Goal: Task Accomplishment & Management: Complete application form

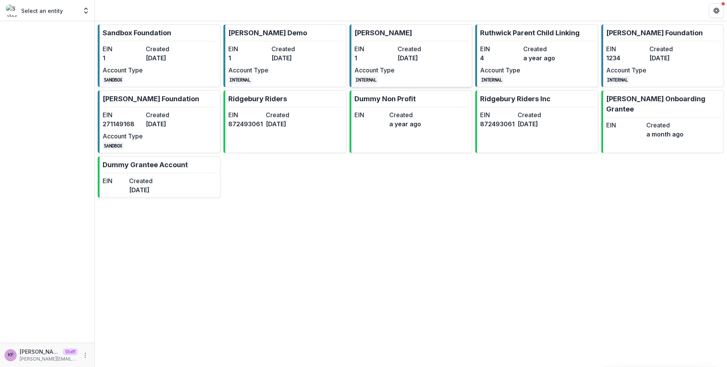
click at [406, 58] on dd "2 years ago" at bounding box center [418, 57] width 40 height 9
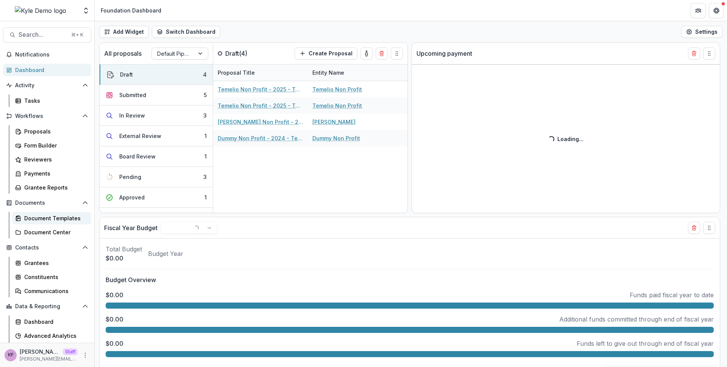
select select "******"
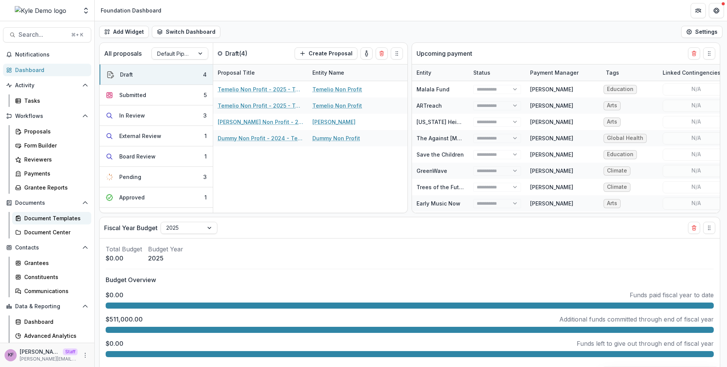
click at [48, 220] on div "Document Templates" at bounding box center [54, 218] width 61 height 8
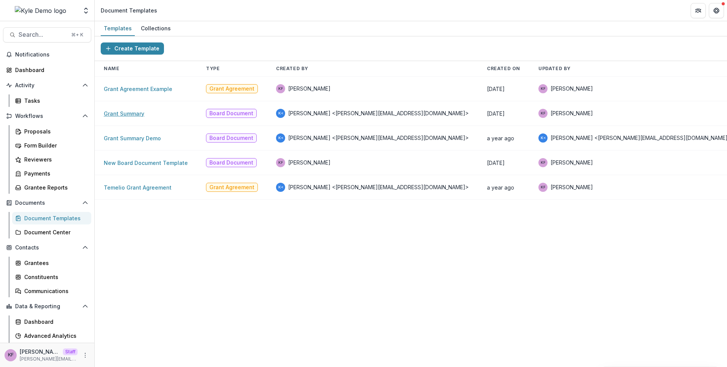
click at [134, 114] on link "Grant Summary" at bounding box center [124, 113] width 41 height 6
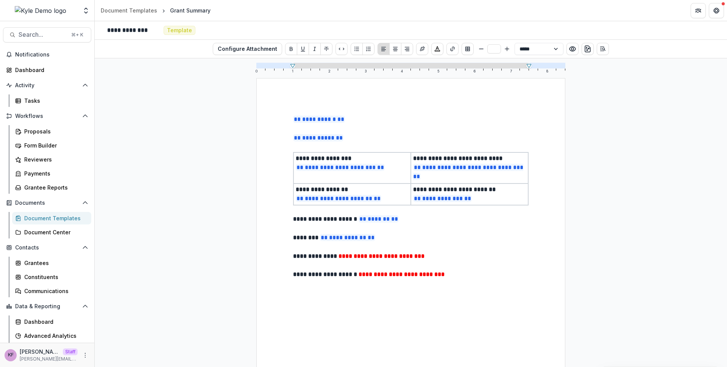
click at [409, 301] on div "**********" at bounding box center [411, 278] width 236 height 327
click at [38, 217] on div "Document Templates" at bounding box center [54, 218] width 61 height 8
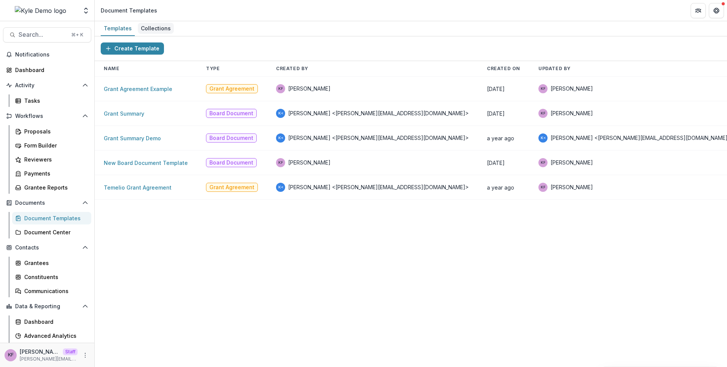
click at [156, 32] on div "Collections" at bounding box center [156, 28] width 36 height 11
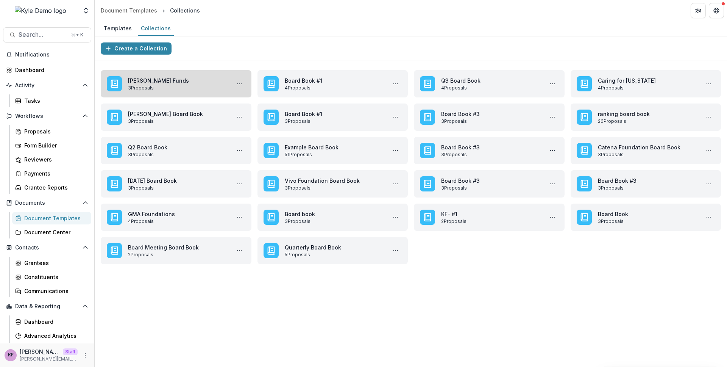
click at [179, 79] on link "Hollingsworth Funds" at bounding box center [177, 81] width 99 height 8
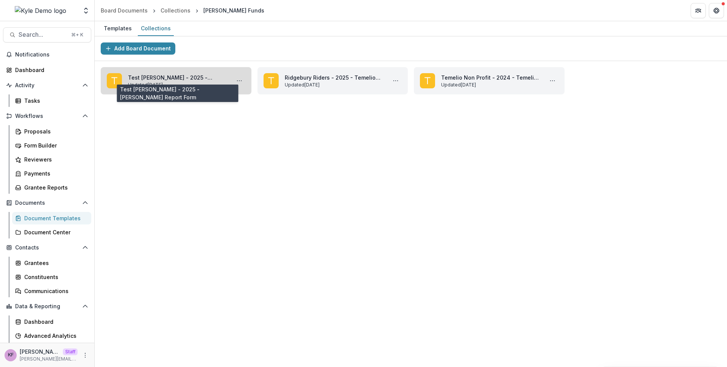
click at [151, 75] on link "Test [PERSON_NAME] - 2025 - [PERSON_NAME] Report Form" at bounding box center [177, 77] width 99 height 8
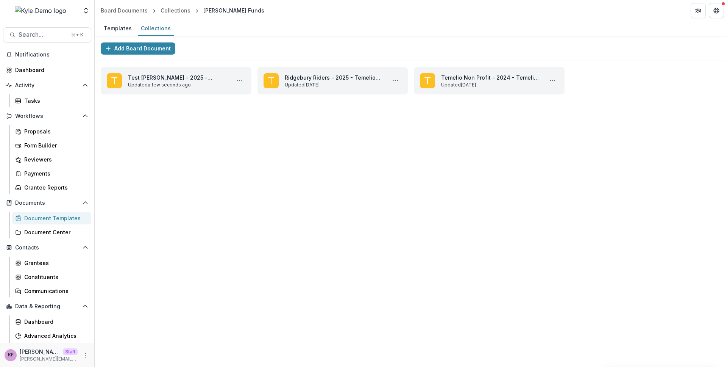
click at [59, 217] on div "Document Templates" at bounding box center [54, 218] width 61 height 8
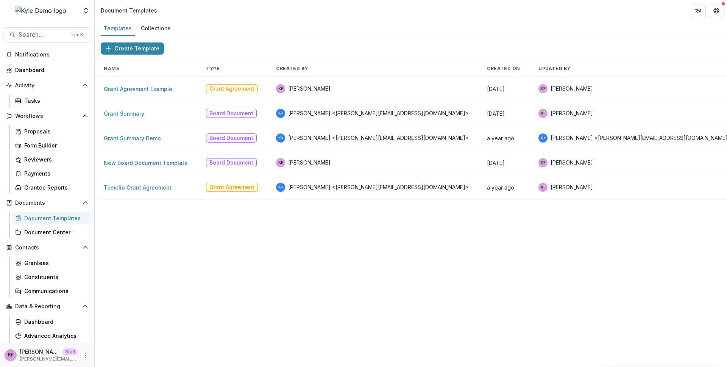
click at [160, 38] on div "Create Template" at bounding box center [411, 48] width 633 height 25
click at [160, 33] on div "Collections" at bounding box center [156, 28] width 36 height 11
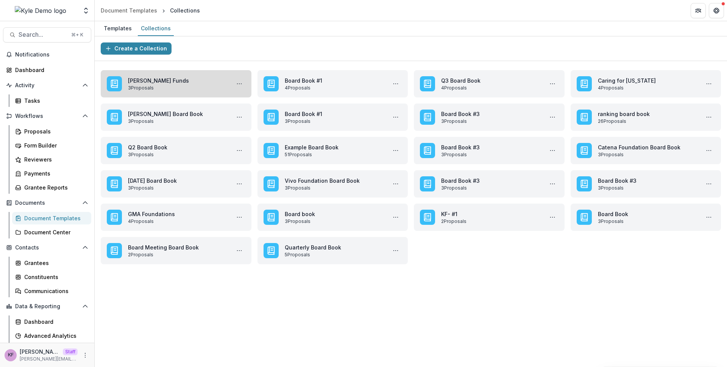
click at [152, 84] on link "[PERSON_NAME] Funds" at bounding box center [177, 81] width 99 height 8
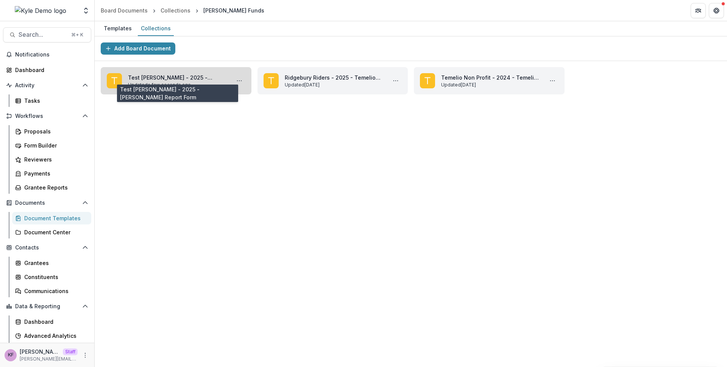
click at [182, 74] on link "Test [PERSON_NAME] - 2025 - [PERSON_NAME] Report Form" at bounding box center [177, 77] width 99 height 8
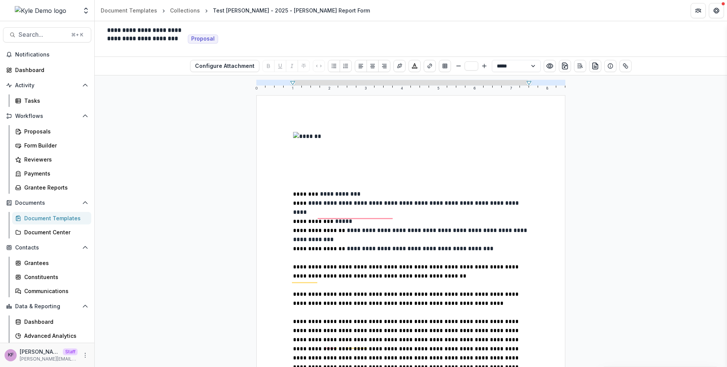
click at [500, 256] on p "To enrich screen reader interactions, please activate Accessibility in Grammarl…" at bounding box center [411, 257] width 236 height 9
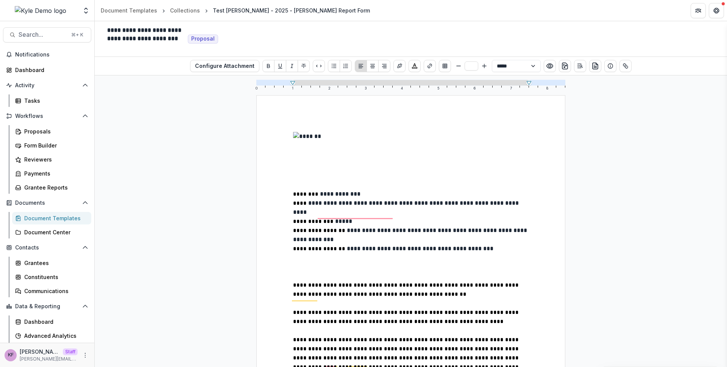
click at [348, 267] on p "To enrich screen reader interactions, please activate Accessibility in Grammarl…" at bounding box center [411, 266] width 236 height 9
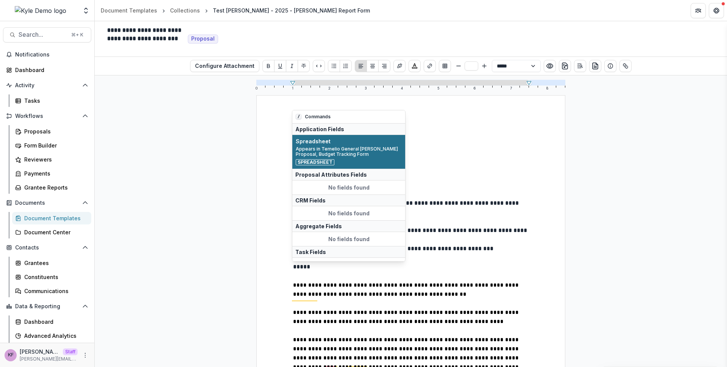
click at [353, 156] on span "Appears in Temelio General Grant Proposal, Budget Tracking Form" at bounding box center [349, 151] width 106 height 11
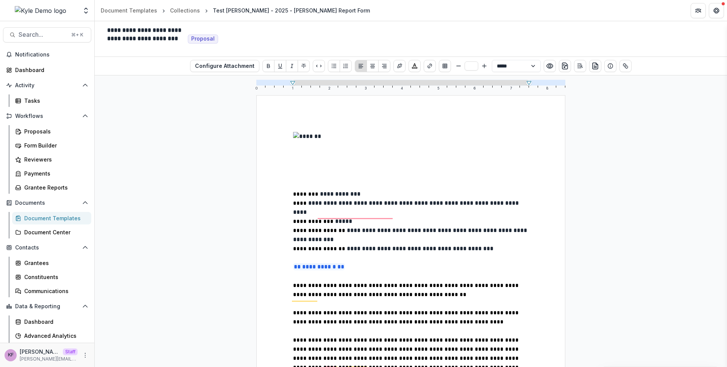
click at [33, 216] on div "Document Templates" at bounding box center [54, 218] width 61 height 8
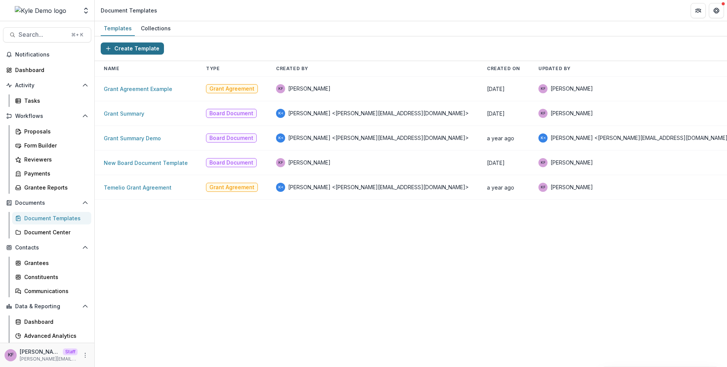
click at [132, 48] on button "Create Template" at bounding box center [132, 48] width 63 height 12
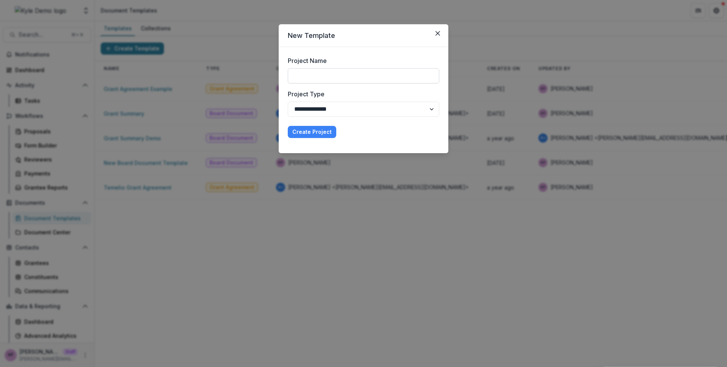
click at [360, 73] on input "Project Name" at bounding box center [364, 75] width 152 height 15
type input "*****"
click at [326, 107] on select "**********" at bounding box center [364, 109] width 152 height 15
click at [312, 131] on button "Create Project" at bounding box center [312, 132] width 48 height 12
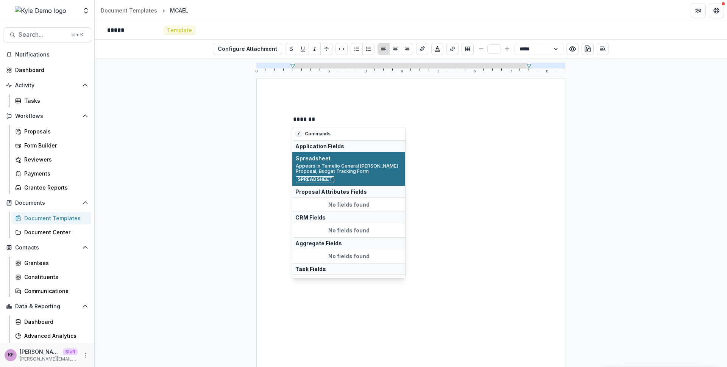
click at [327, 166] on span "Appears in Temelio General Grant Proposal, Budget Tracking Form" at bounding box center [349, 168] width 106 height 11
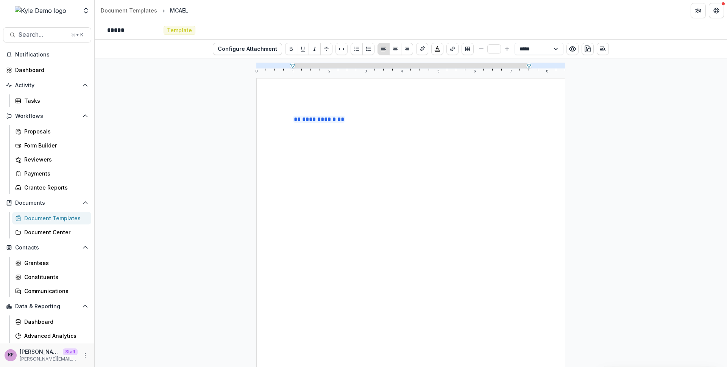
click at [176, 13] on div "MCAEL" at bounding box center [179, 10] width 18 height 8
click at [126, 30] on div "*****" at bounding box center [132, 30] width 50 height 8
click at [200, 89] on div "**********" at bounding box center [411, 212] width 633 height 308
click at [33, 135] on link "Proposals" at bounding box center [51, 131] width 79 height 13
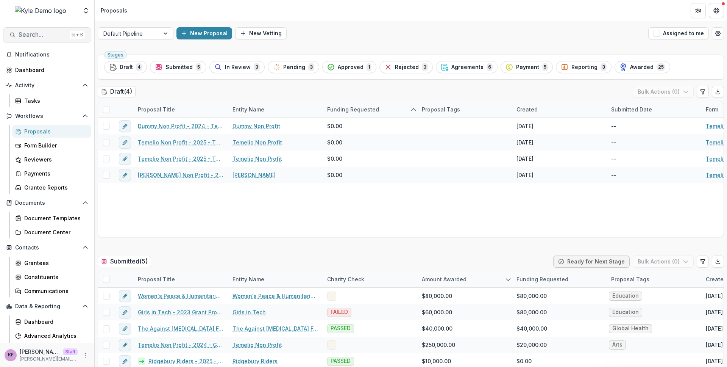
click at [26, 33] on span "Search..." at bounding box center [43, 34] width 48 height 7
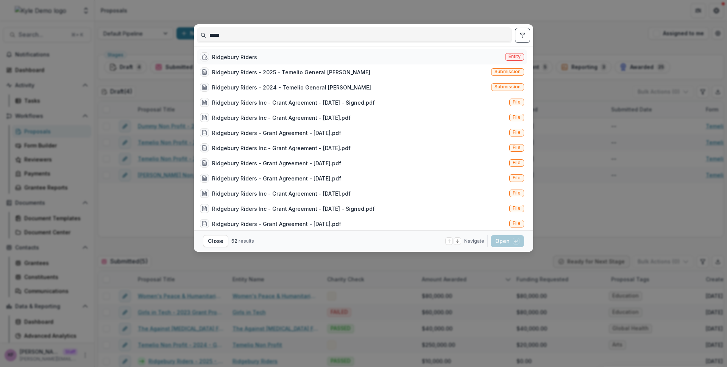
type input "*****"
click at [270, 59] on div "Ridgebury Riders Entity" at bounding box center [362, 56] width 330 height 15
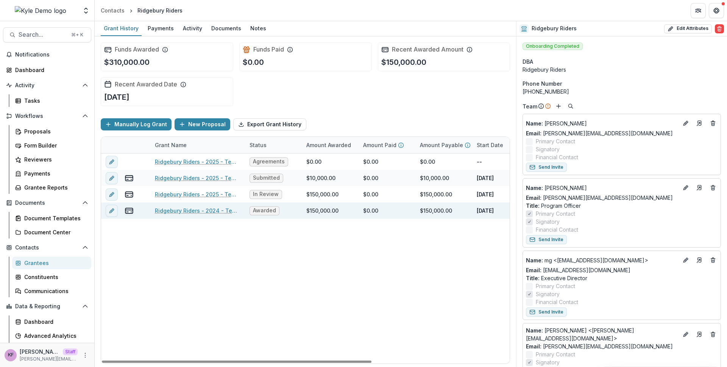
click at [199, 207] on link "Ridgebury Riders - 2024 - Temelio General [PERSON_NAME]" at bounding box center [198, 210] width 86 height 8
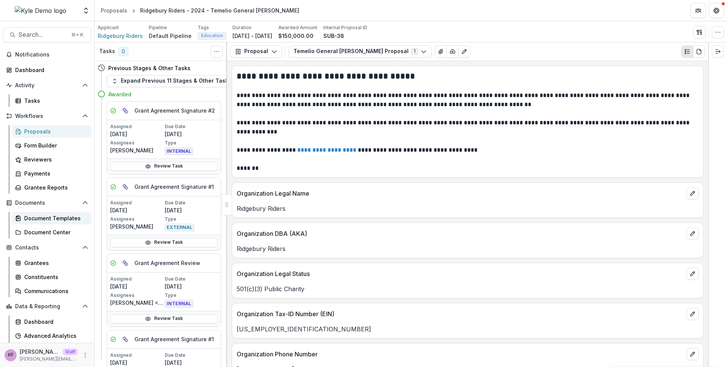
click at [27, 214] on div "Document Templates" at bounding box center [54, 218] width 61 height 8
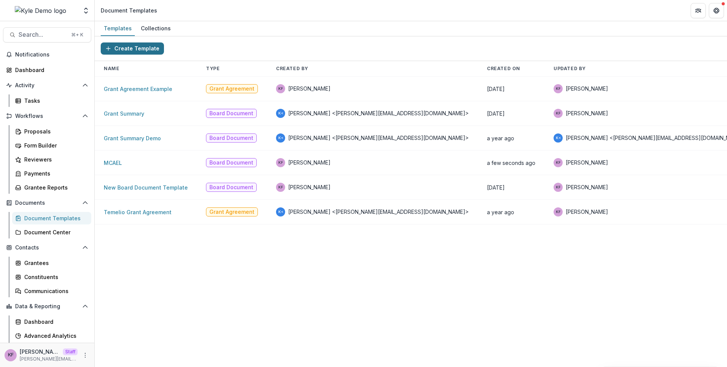
click at [143, 51] on button "Create Template" at bounding box center [132, 48] width 63 height 12
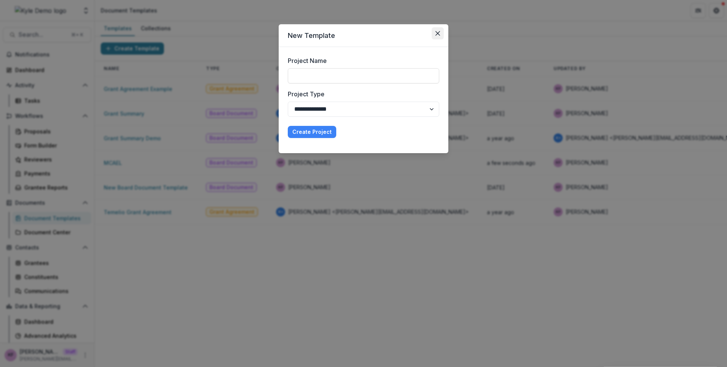
click at [436, 31] on icon "Close" at bounding box center [438, 33] width 5 height 5
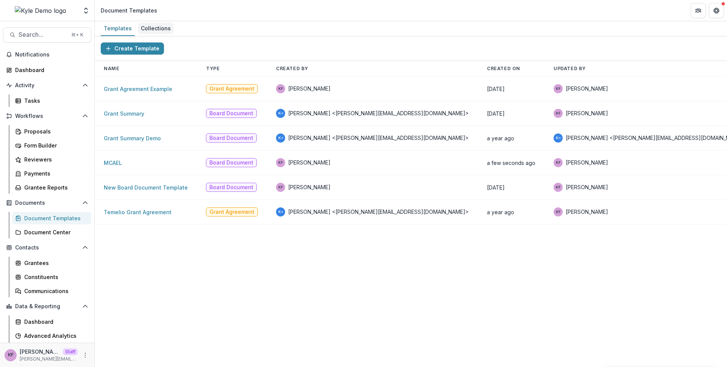
click at [145, 23] on div "Collections" at bounding box center [156, 28] width 36 height 11
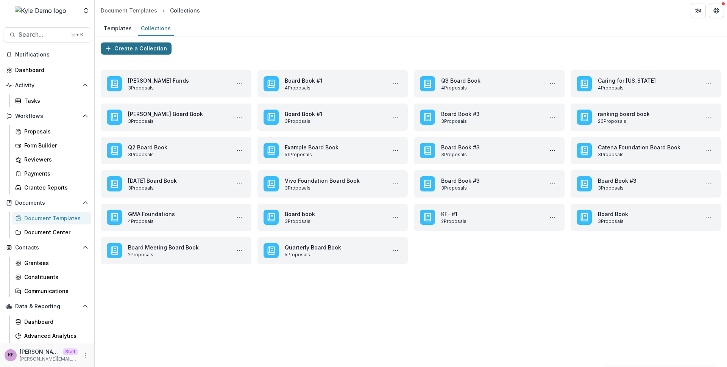
click at [149, 46] on button "Create a Collection" at bounding box center [136, 48] width 71 height 12
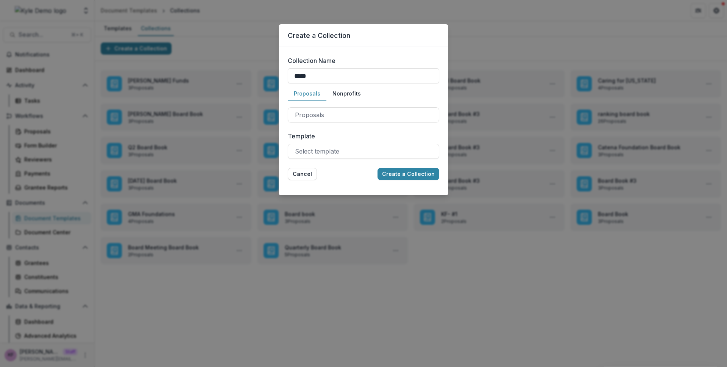
type input "*****"
click at [344, 106] on div "Proposals" at bounding box center [364, 114] width 152 height 27
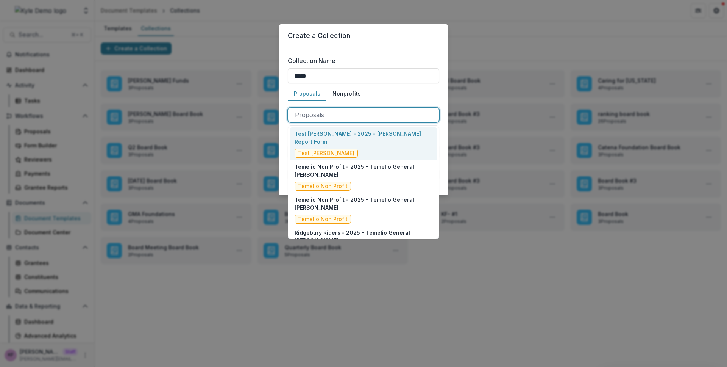
click at [344, 110] on div at bounding box center [363, 114] width 137 height 11
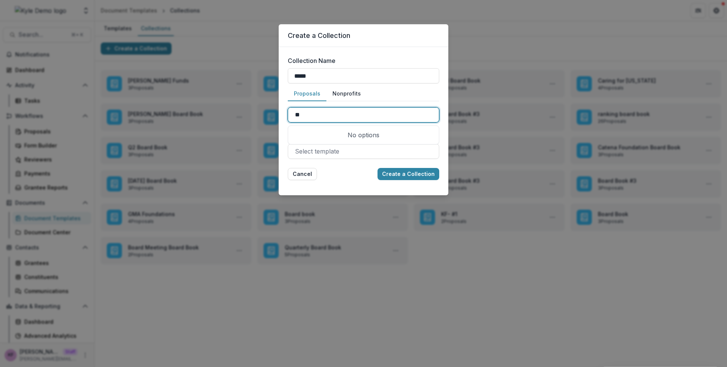
type input "*"
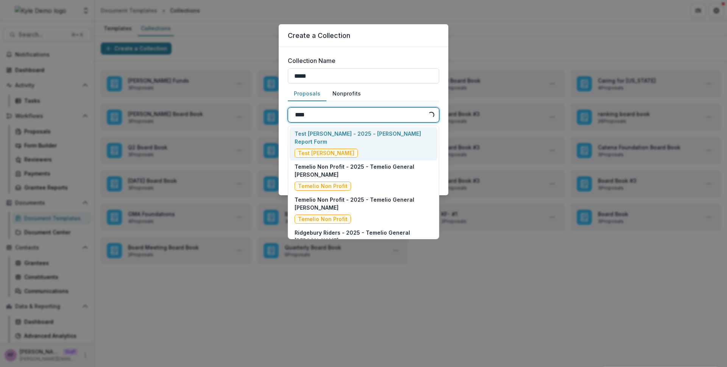
type input "*****"
click at [364, 150] on div "Ridgebury Riders - 2025 - Temelio General Grant Proposal Ridgebury Riders" at bounding box center [364, 144] width 138 height 28
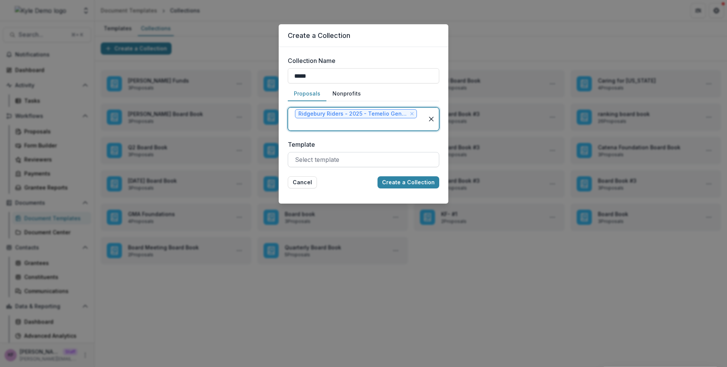
click at [373, 159] on div at bounding box center [363, 159] width 137 height 11
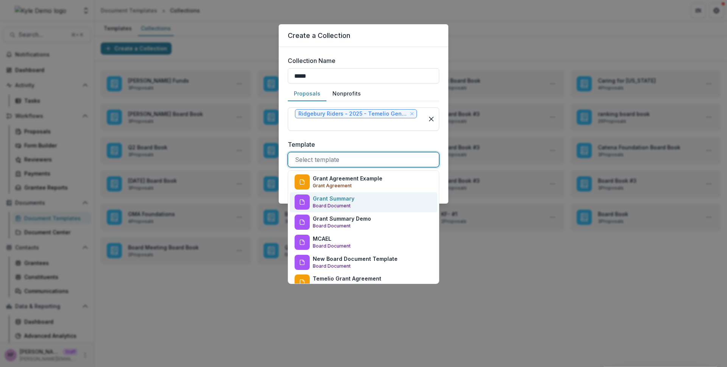
scroll to position [10, 0]
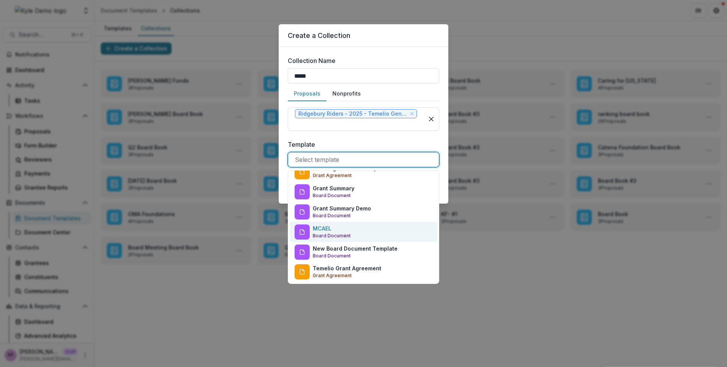
click at [345, 238] on p "Board Document" at bounding box center [332, 235] width 38 height 7
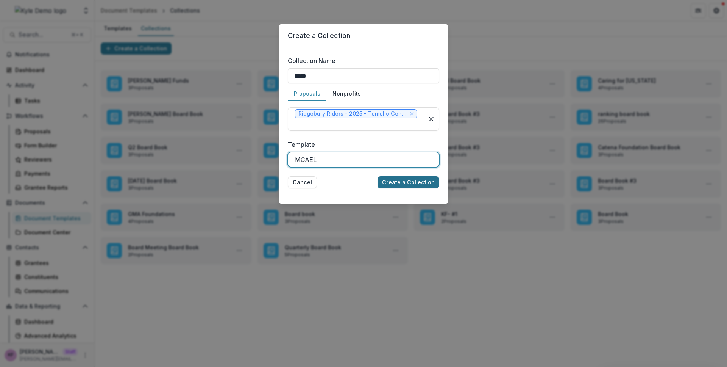
click at [425, 182] on button "Create a Collection" at bounding box center [409, 182] width 62 height 12
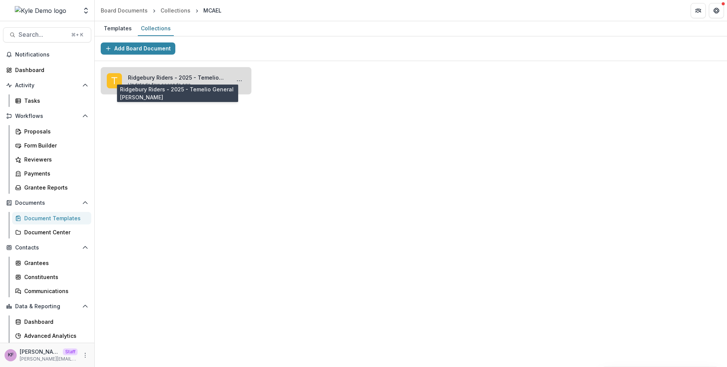
click at [182, 81] on link "Ridgebury Riders - 2025 - Temelio General [PERSON_NAME]" at bounding box center [177, 77] width 99 height 8
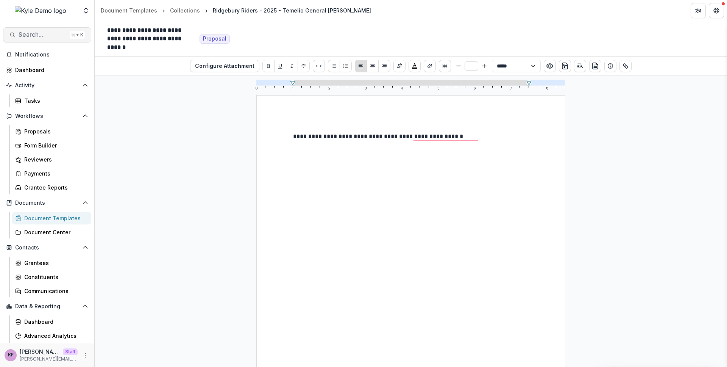
click at [45, 37] on span "Search..." at bounding box center [43, 34] width 48 height 7
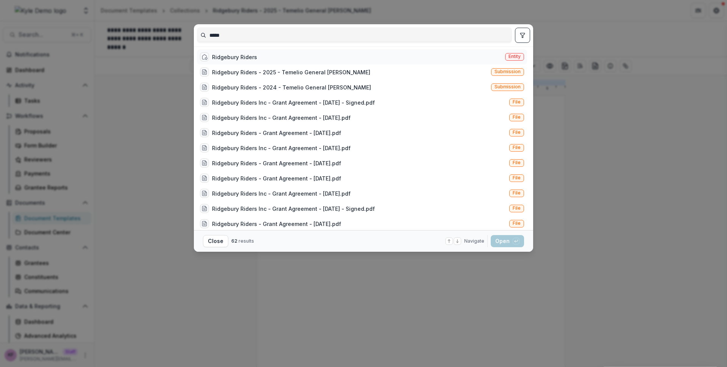
type input "*****"
click at [243, 55] on div "Ridgebury Riders" at bounding box center [234, 57] width 45 height 8
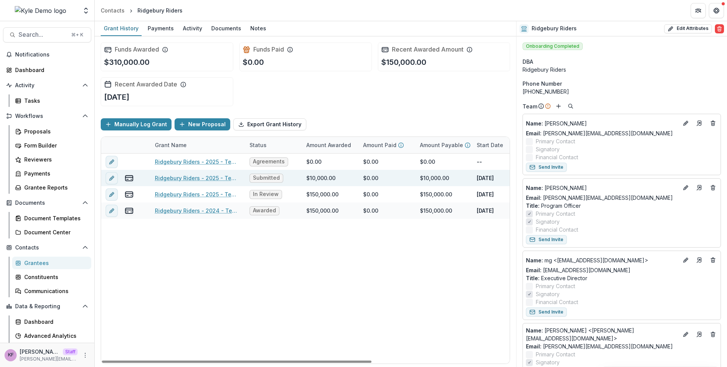
click at [201, 179] on link "Ridgebury Riders - 2025 - Temelio General [PERSON_NAME]" at bounding box center [198, 178] width 86 height 8
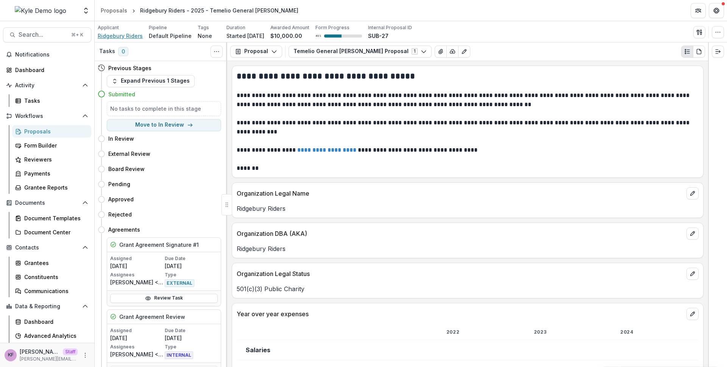
click at [125, 36] on span "Ridgebury Riders" at bounding box center [120, 36] width 45 height 8
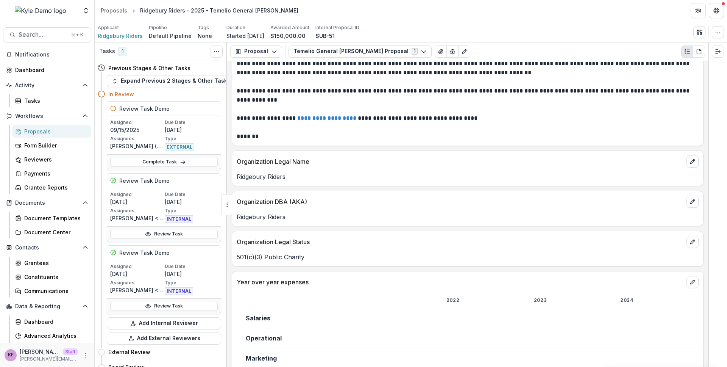
scroll to position [10, 0]
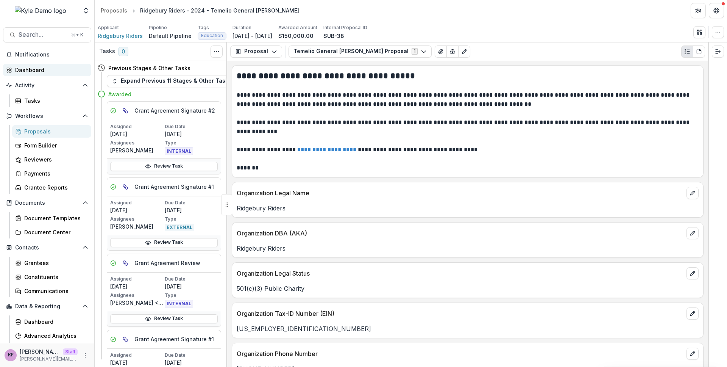
click at [32, 70] on div "Dashboard" at bounding box center [50, 70] width 70 height 8
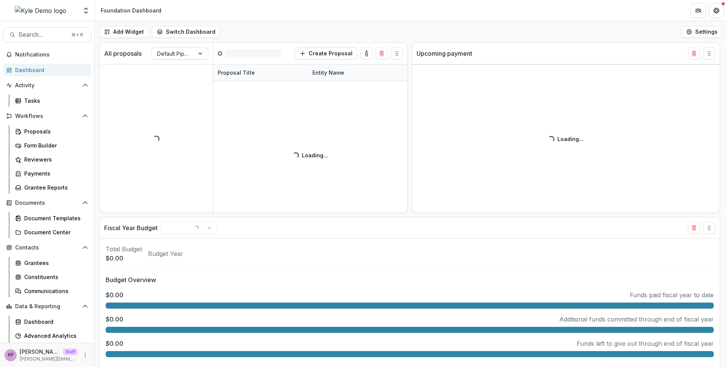
click at [195, 41] on div "Add Widget Switch Dashboard Program Manager Dashboard Foundation Dashboard New …" at bounding box center [411, 31] width 633 height 21
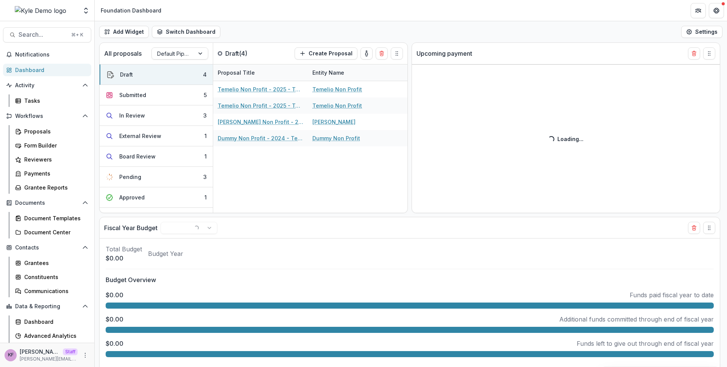
select select "******"
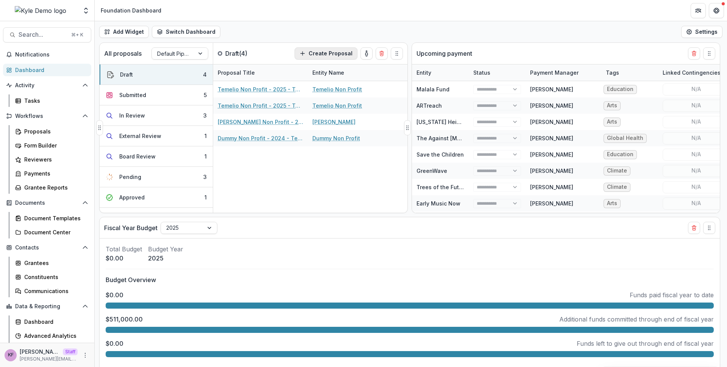
click at [316, 52] on button "Create Proposal" at bounding box center [326, 53] width 63 height 12
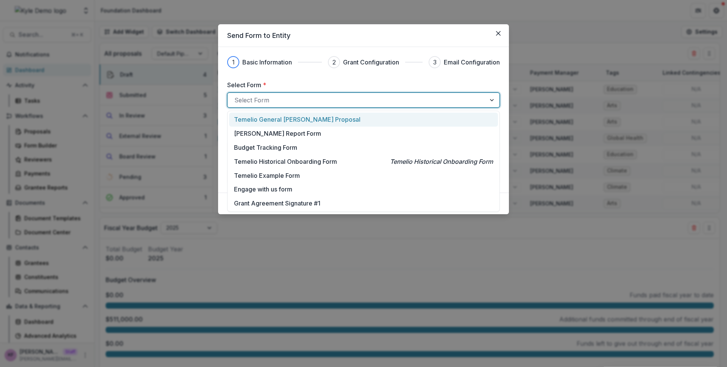
click at [305, 100] on div at bounding box center [357, 100] width 245 height 11
click at [300, 120] on p "Temelio General Grant Proposal" at bounding box center [297, 119] width 127 height 9
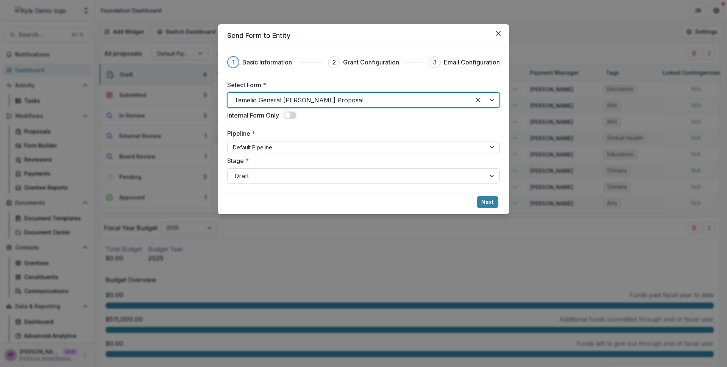
click at [356, 152] on div "Default Pipeline" at bounding box center [357, 147] width 258 height 11
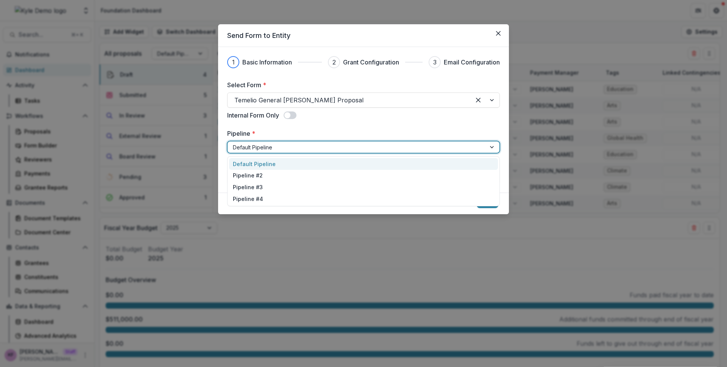
click at [358, 134] on label "Pipeline *" at bounding box center [361, 133] width 268 height 9
click at [235, 143] on input "Pipeline *" at bounding box center [234, 147] width 2 height 8
click at [490, 206] on button "Next" at bounding box center [488, 202] width 22 height 12
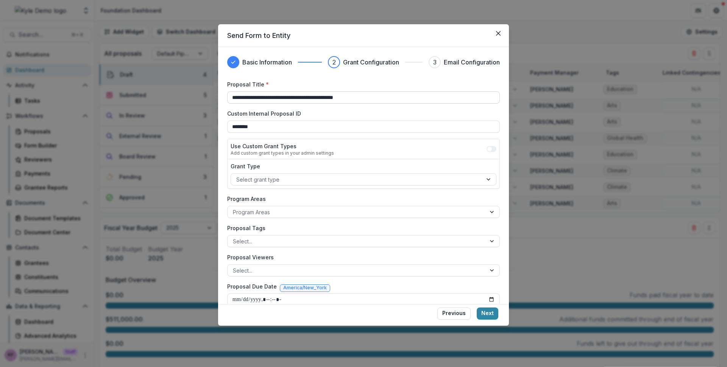
type input "**********"
click at [493, 317] on button "Next" at bounding box center [488, 313] width 22 height 12
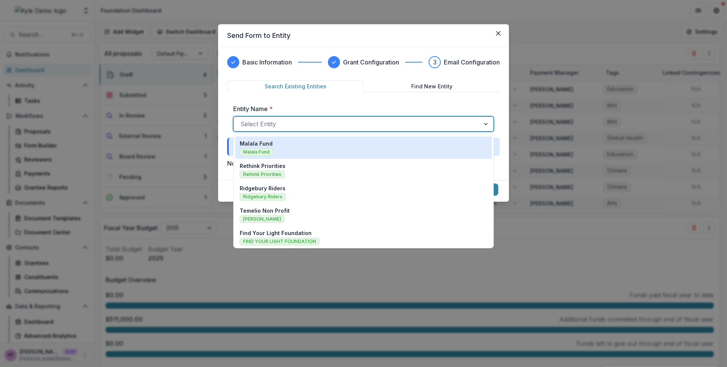
click at [308, 122] on div at bounding box center [357, 124] width 233 height 11
type input "*****"
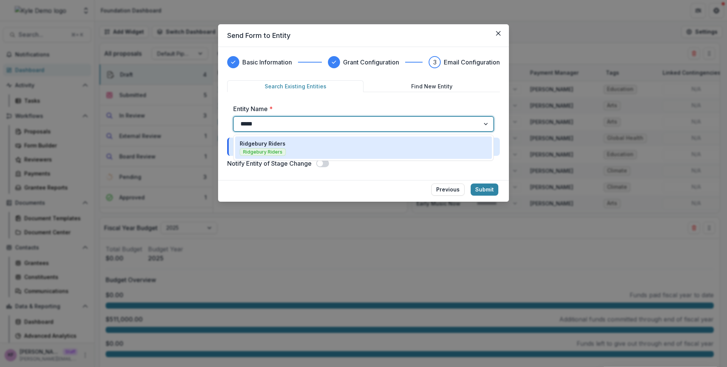
click at [292, 150] on div "Ridgebury Riders Ridgebury Riders" at bounding box center [364, 147] width 248 height 16
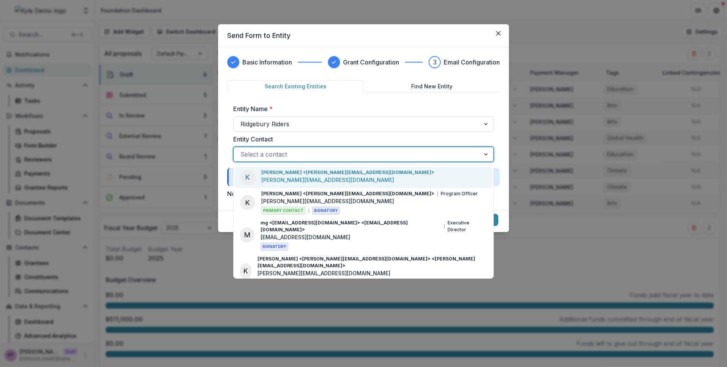
click at [395, 159] on div at bounding box center [357, 154] width 233 height 11
click at [379, 176] on div "K Kyle Ford <kyle@trytemelio.com> kyle@trytemelio.com" at bounding box center [363, 177] width 257 height 21
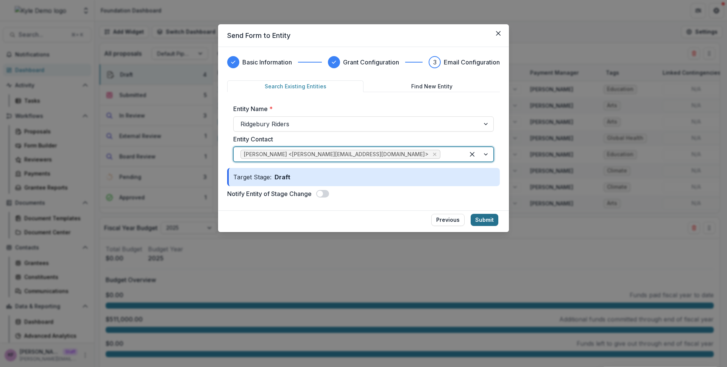
click at [484, 223] on button "Submit" at bounding box center [485, 220] width 28 height 12
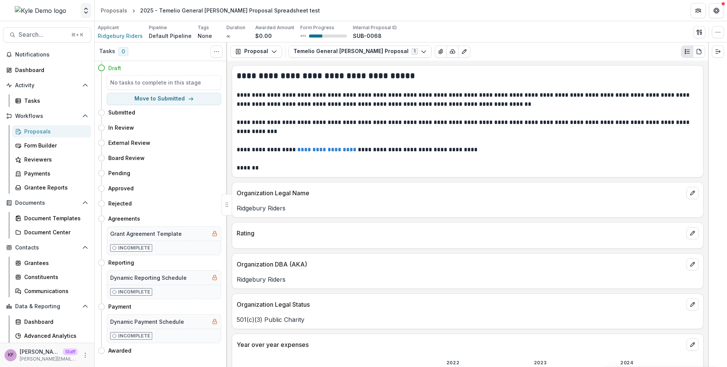
click at [89, 14] on icon "Open entity switcher" at bounding box center [86, 11] width 8 height 8
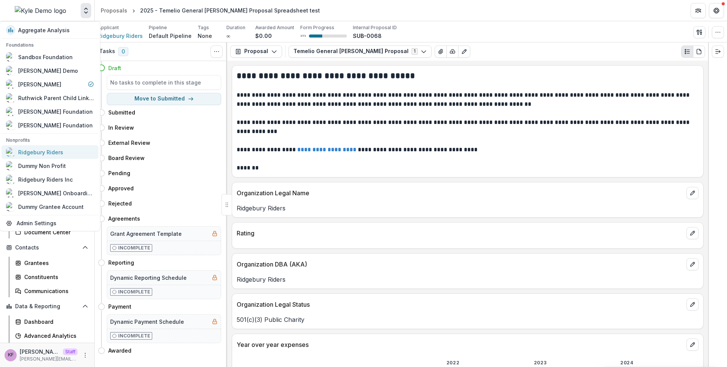
click at [55, 152] on div "Ridgebury Riders" at bounding box center [40, 152] width 45 height 8
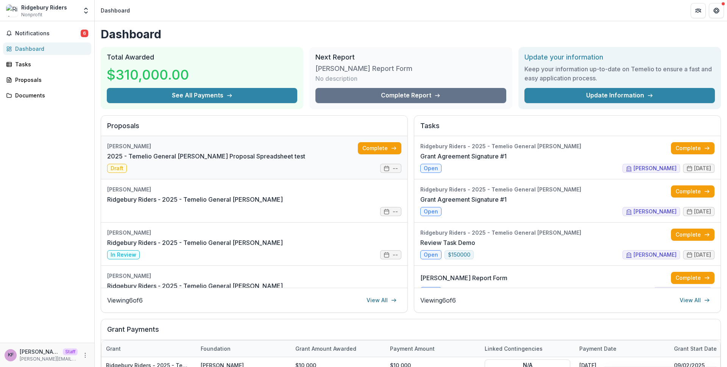
click at [305, 156] on link "2025 - Temelio General [PERSON_NAME] Proposal Spreadsheet test" at bounding box center [206, 156] width 198 height 9
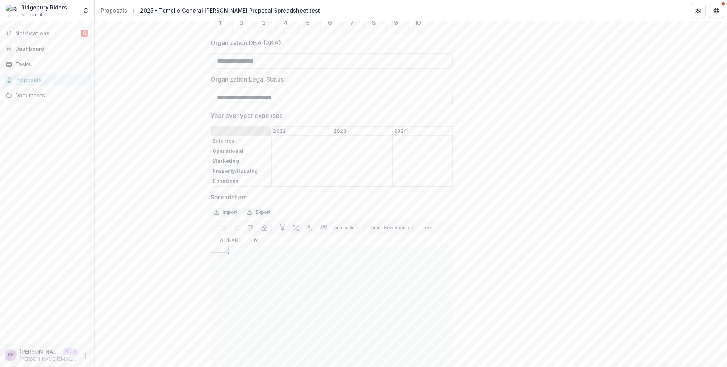
scroll to position [447, 0]
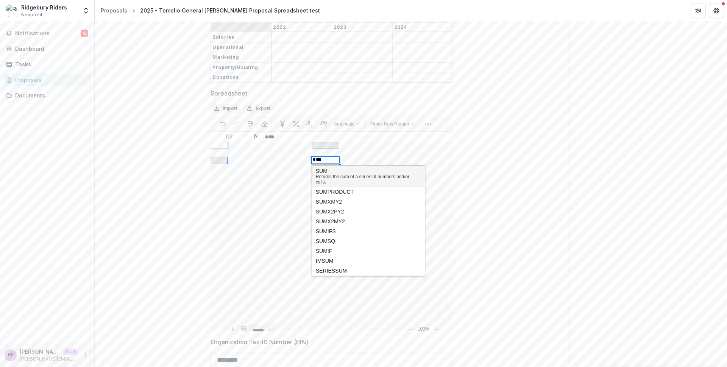
click at [330, 184] on div "Returns the sum of a series of numbers and/or cells." at bounding box center [368, 179] width 105 height 11
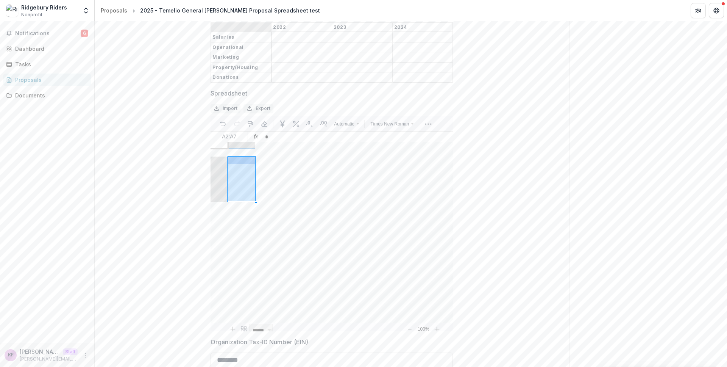
drag, startPoint x: 234, startPoint y: 219, endPoint x: 237, endPoint y: 260, distance: 41.0
click at [299, 142] on div "* ***" at bounding box center [358, 136] width 189 height 10
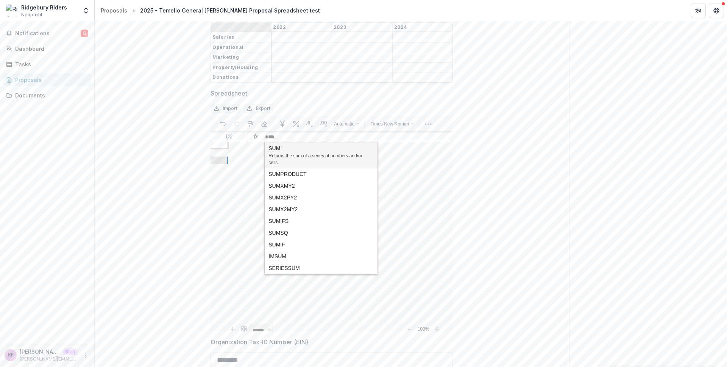
click at [286, 142] on div "* ***" at bounding box center [358, 136] width 189 height 10
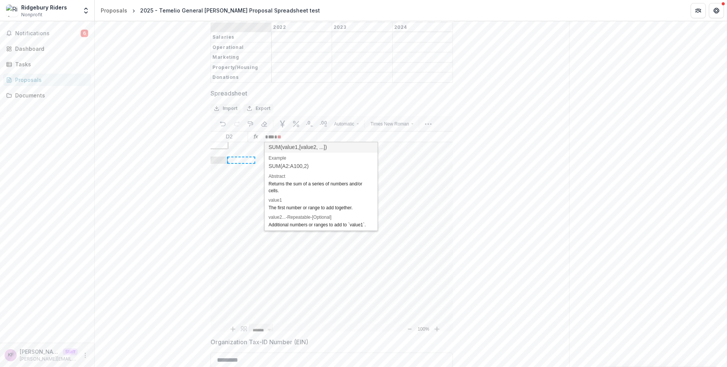
drag, startPoint x: 233, startPoint y: 218, endPoint x: 235, endPoint y: 243, distance: 25.1
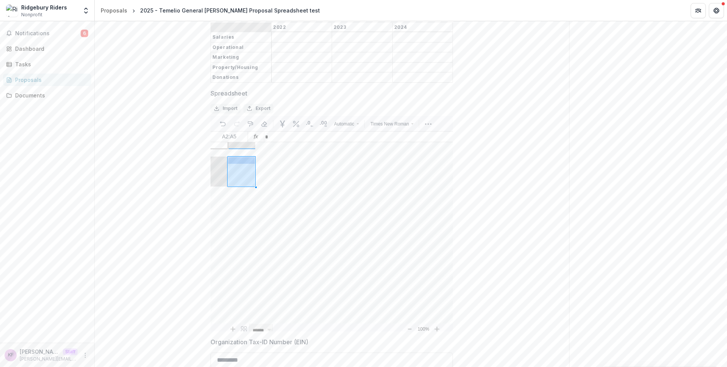
drag, startPoint x: 238, startPoint y: 222, endPoint x: 238, endPoint y: 241, distance: 18.6
click at [343, 223] on div "* Add ( more rows at bottom ) Back to the top" at bounding box center [340, 236] width 225 height 174
click at [281, 139] on span "**" at bounding box center [279, 136] width 4 height 5
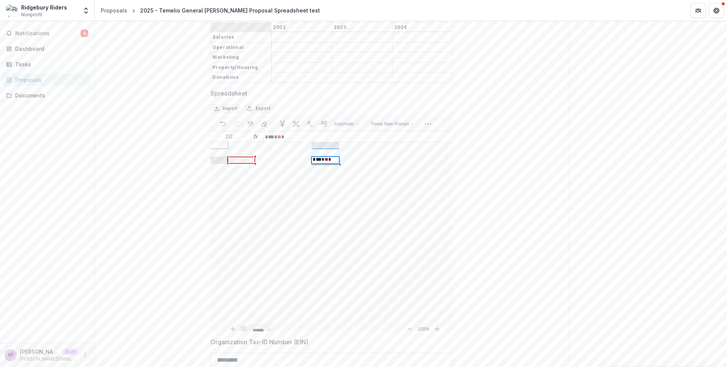
click at [285, 139] on span "*" at bounding box center [282, 136] width 3 height 5
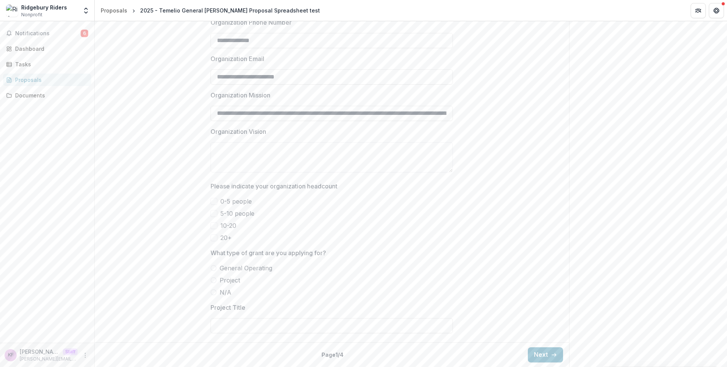
scroll to position [862, 0]
click at [536, 356] on button "Next" at bounding box center [545, 354] width 35 height 15
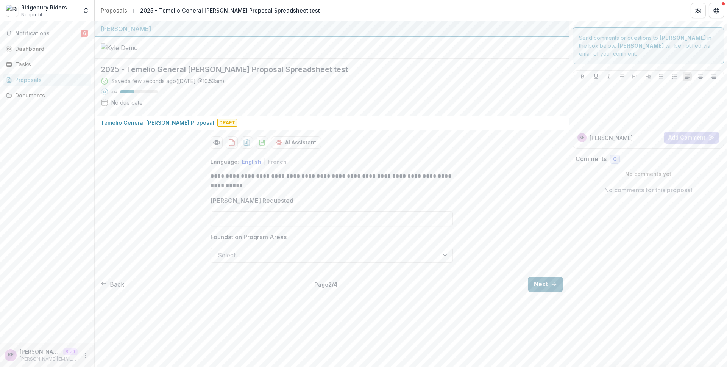
scroll to position [0, 0]
click at [541, 292] on button "Next" at bounding box center [545, 284] width 35 height 15
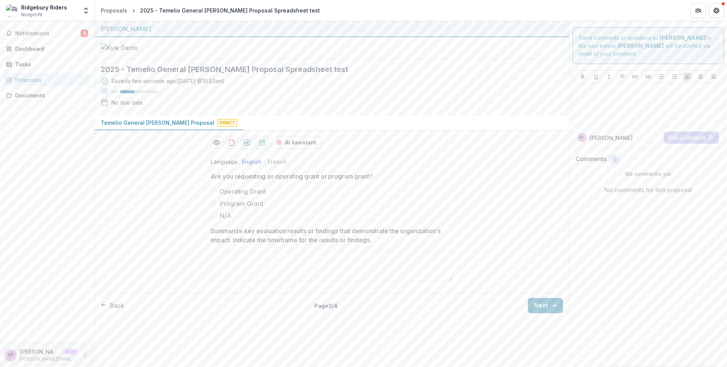
click at [541, 313] on button "Next" at bounding box center [545, 305] width 35 height 15
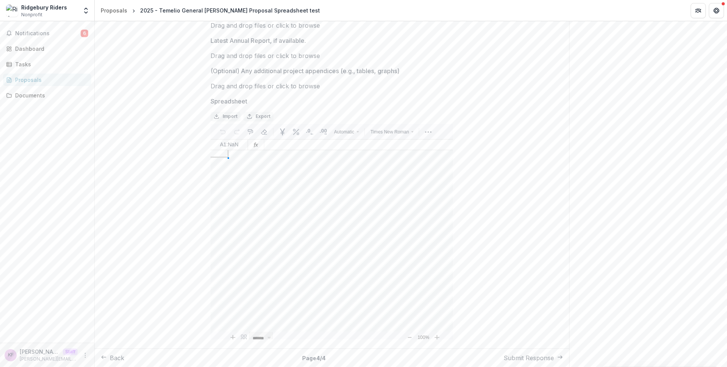
scroll to position [691, 0]
click at [535, 363] on div "Back Page 4 / 4 Submit Response" at bounding box center [332, 357] width 475 height 19
click at [534, 359] on button "Submit Response" at bounding box center [533, 357] width 59 height 9
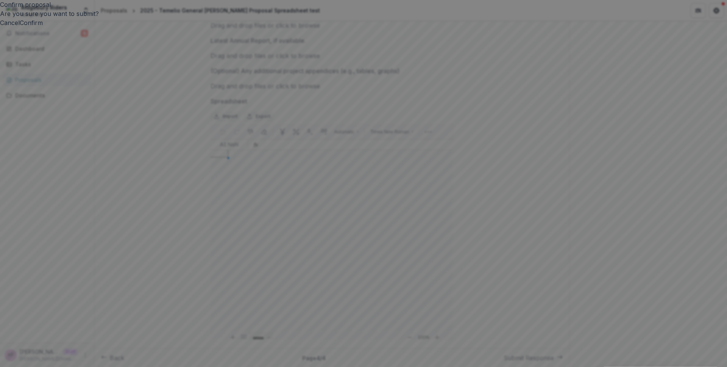
click at [432, 27] on footer "Cancel Confirm" at bounding box center [363, 22] width 727 height 9
click at [20, 27] on button "Cancel" at bounding box center [10, 22] width 20 height 9
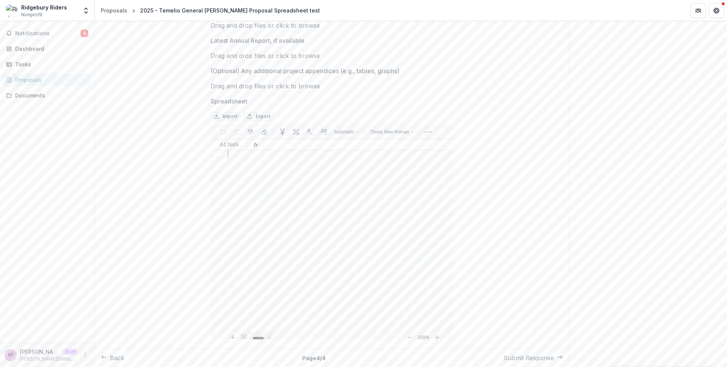
scroll to position [0, 0]
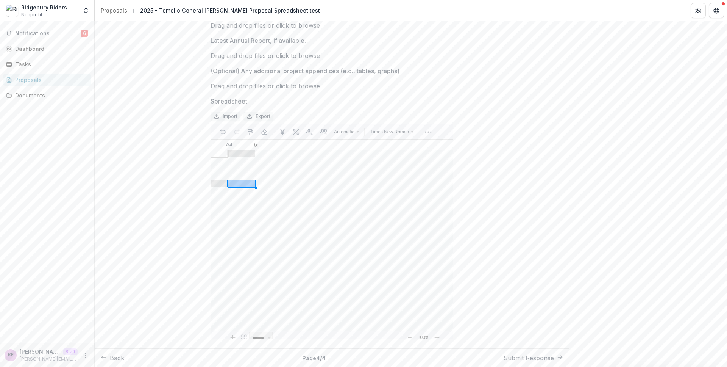
click at [239, 178] on div at bounding box center [241, 179] width 29 height 2
click at [486, 267] on div "Language: English French Please download the following budget template, complet…" at bounding box center [332, 60] width 475 height 571
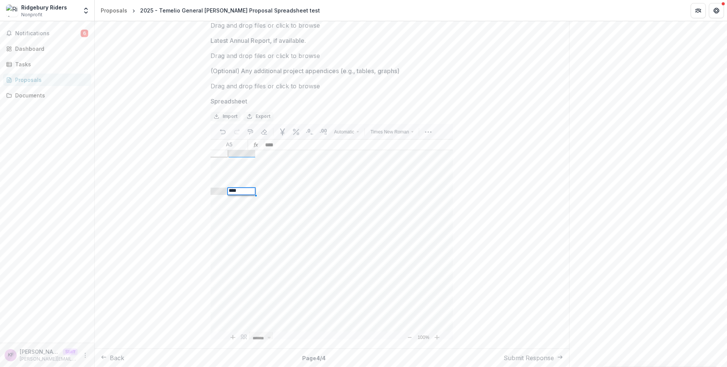
click at [520, 361] on button "Submit Response" at bounding box center [533, 357] width 59 height 9
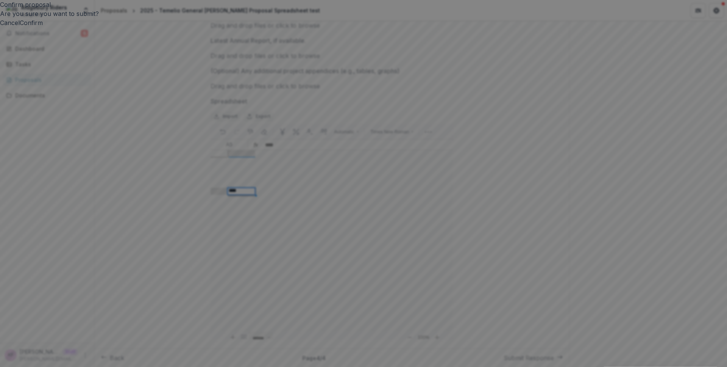
click at [43, 27] on button "Confirm" at bounding box center [31, 22] width 23 height 9
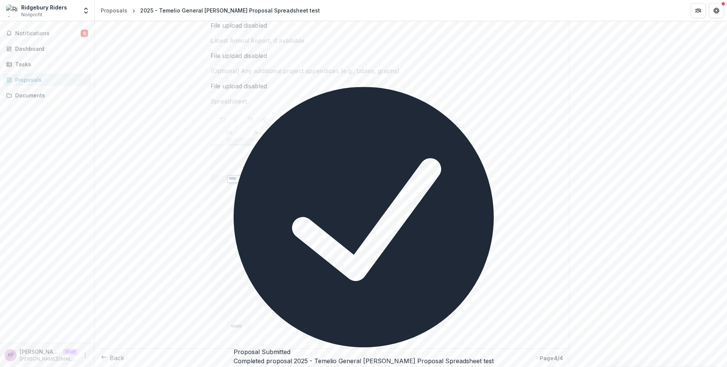
scroll to position [716, 0]
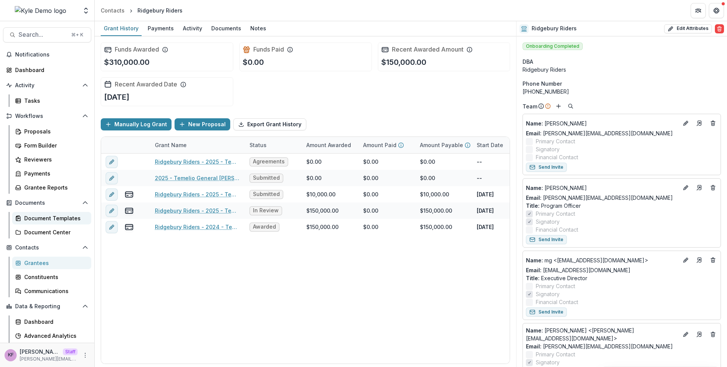
click at [44, 222] on link "Document Templates" at bounding box center [51, 218] width 79 height 13
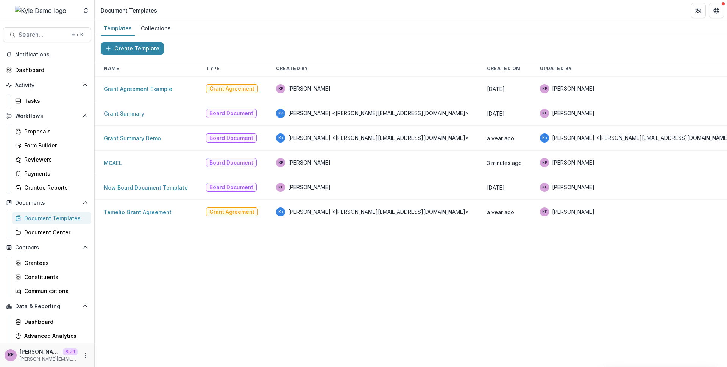
click at [155, 20] on header "Document Templates" at bounding box center [411, 10] width 633 height 21
click at [156, 27] on div "Collections" at bounding box center [156, 28] width 36 height 11
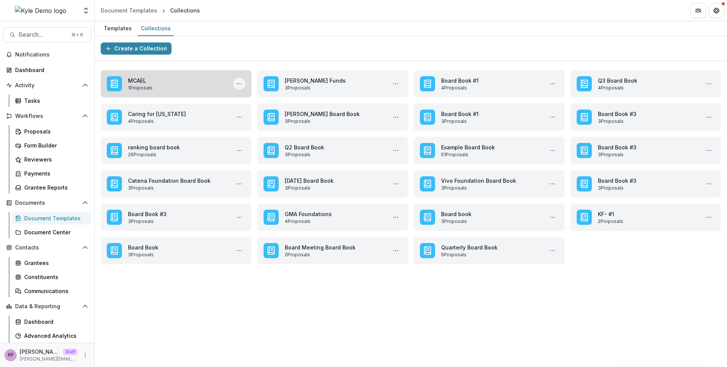
click at [238, 82] on icon "More MCAEL Actions" at bounding box center [239, 84] width 6 height 6
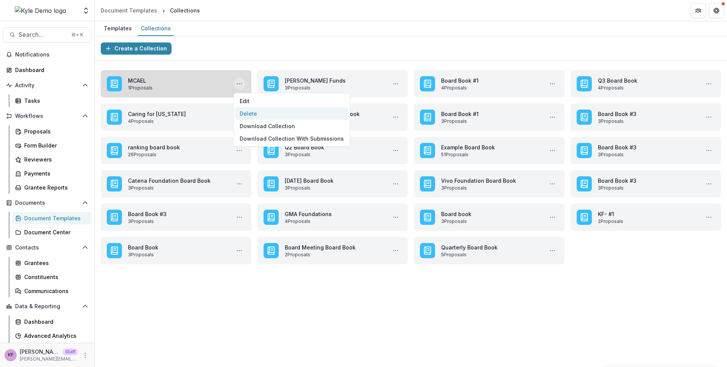
click at [255, 113] on button "Delete" at bounding box center [291, 113] width 113 height 13
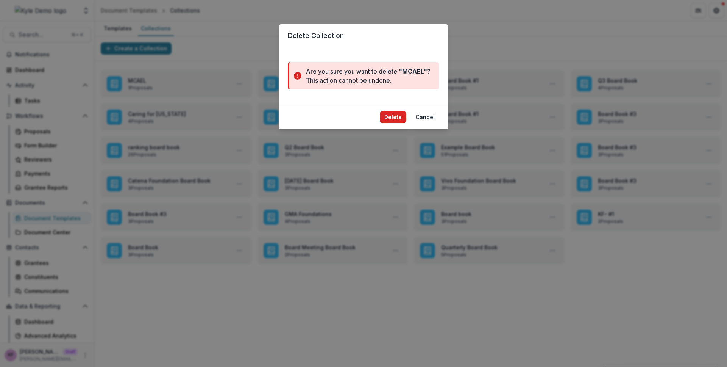
click at [393, 118] on button "Delete" at bounding box center [393, 117] width 27 height 12
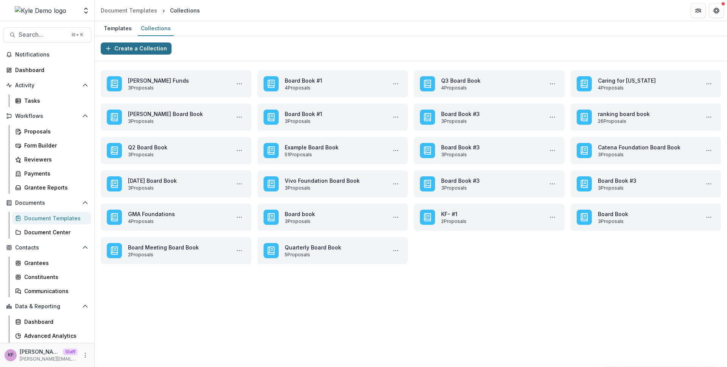
click at [134, 49] on button "Create a Collection" at bounding box center [136, 48] width 71 height 12
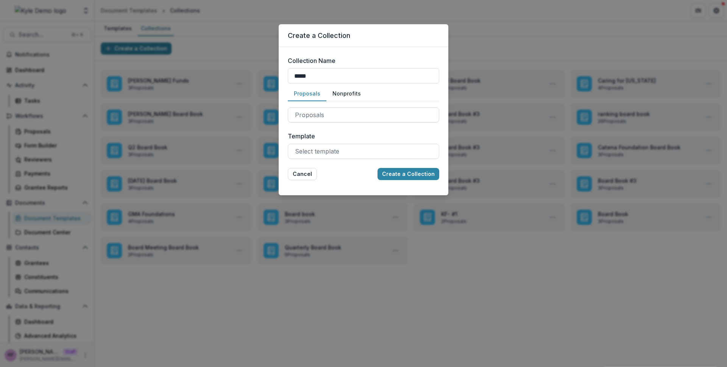
type input "*****"
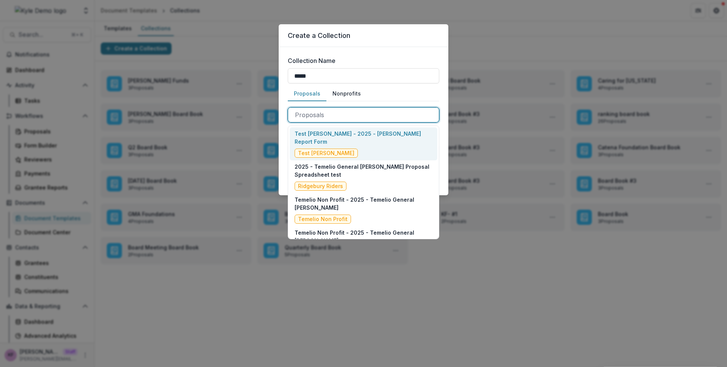
click at [308, 115] on div at bounding box center [363, 114] width 137 height 11
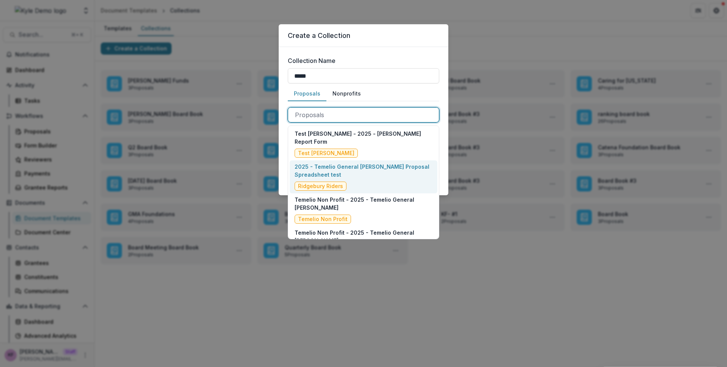
click at [401, 164] on p "2025 - Temelio General [PERSON_NAME] Proposal Spreadsheet test" at bounding box center [364, 171] width 138 height 16
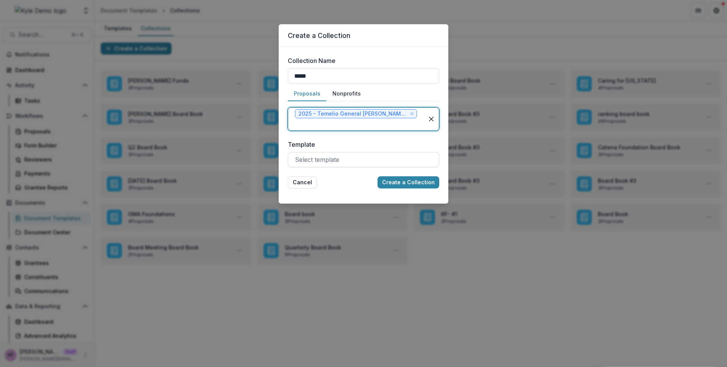
click at [343, 161] on div at bounding box center [363, 159] width 137 height 11
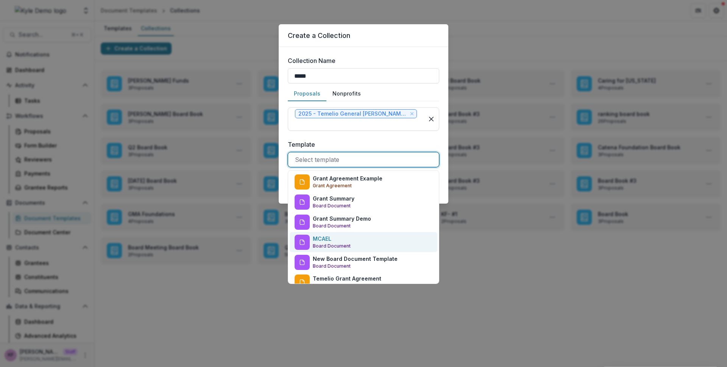
click at [345, 242] on p "Board Document" at bounding box center [332, 245] width 38 height 7
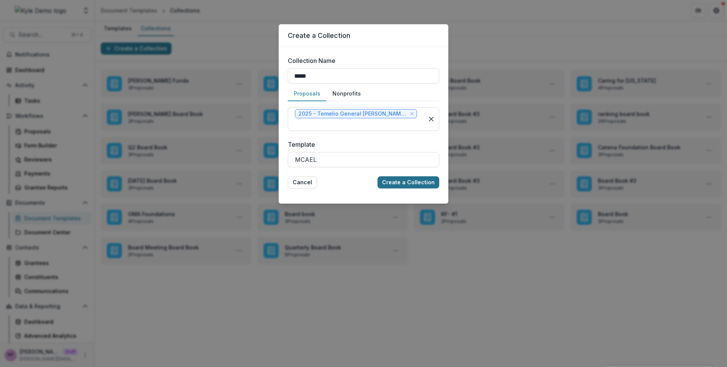
click at [403, 183] on button "Create a Collection" at bounding box center [409, 182] width 62 height 12
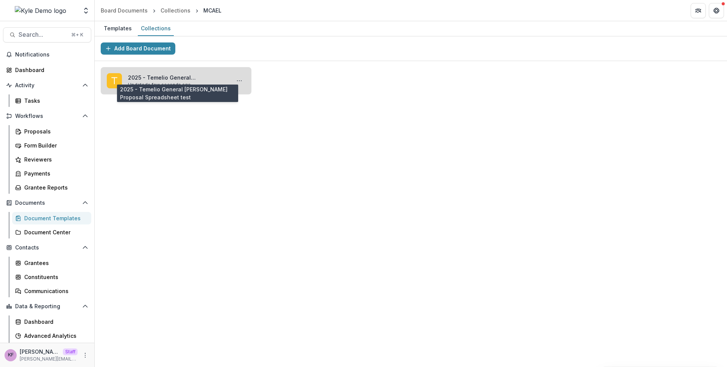
click at [162, 81] on link "2025 - Temelio General [PERSON_NAME] Proposal Spreadsheet test" at bounding box center [177, 77] width 99 height 8
